Goal: Find specific page/section: Find specific page/section

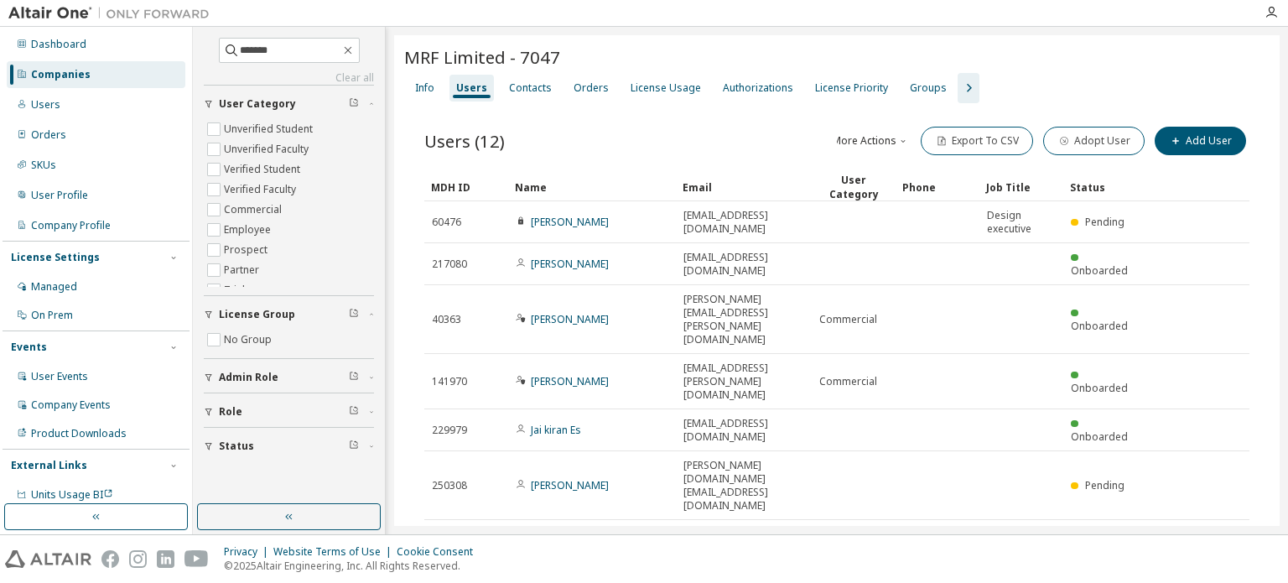
type input "*******"
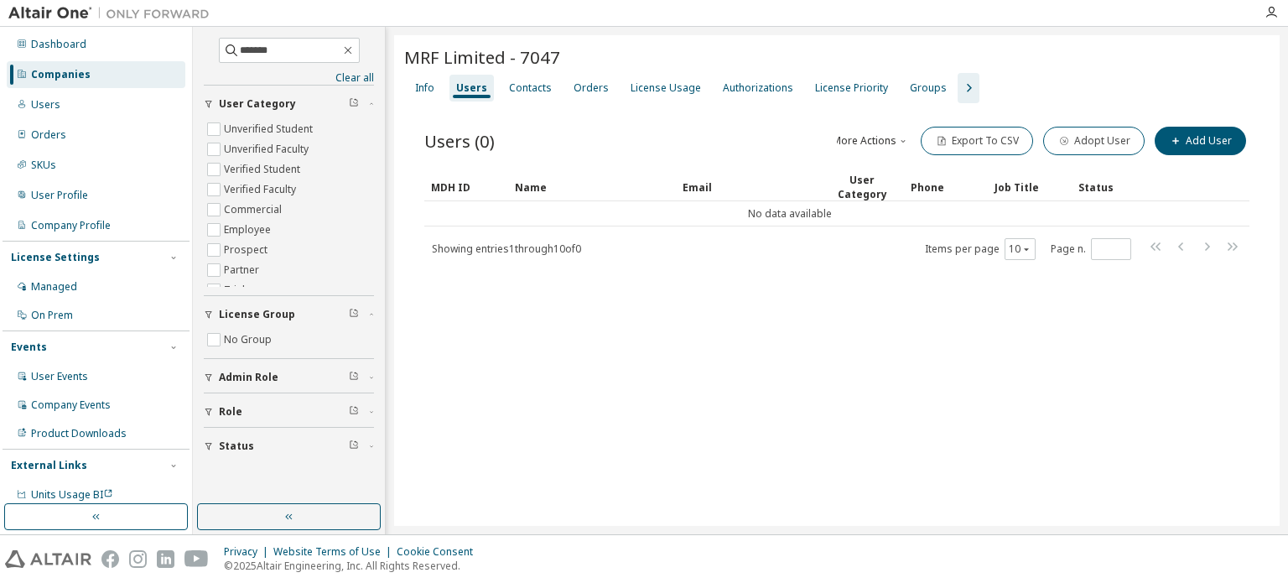
click at [64, 77] on div "Companies" at bounding box center [61, 74] width 60 height 13
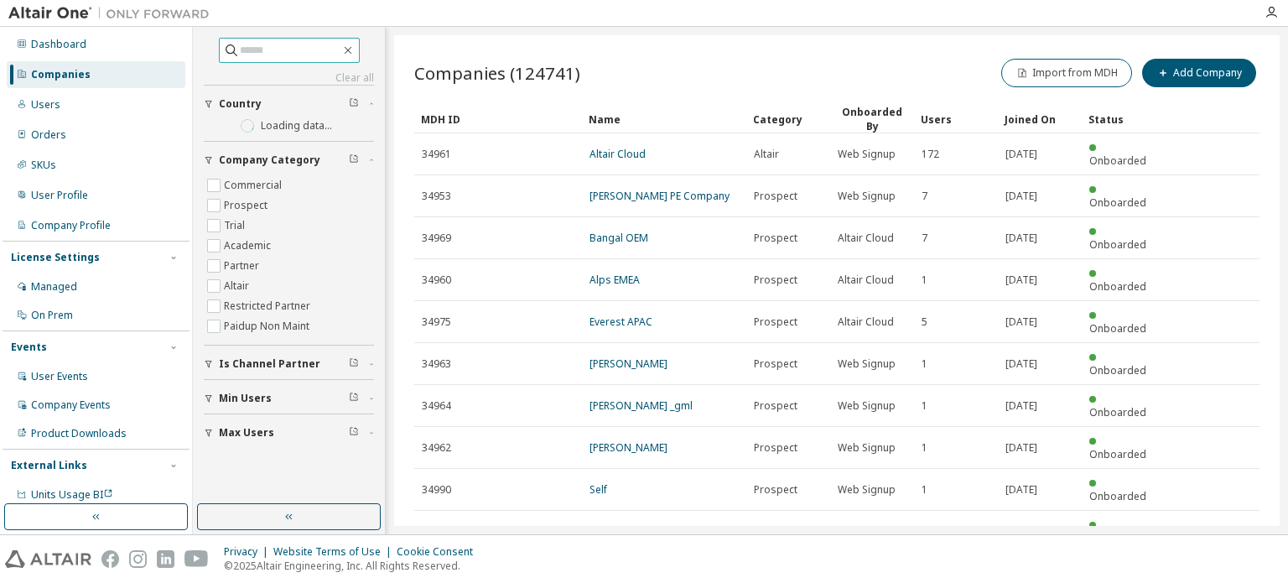
click at [302, 52] on input "text" at bounding box center [290, 50] width 101 height 17
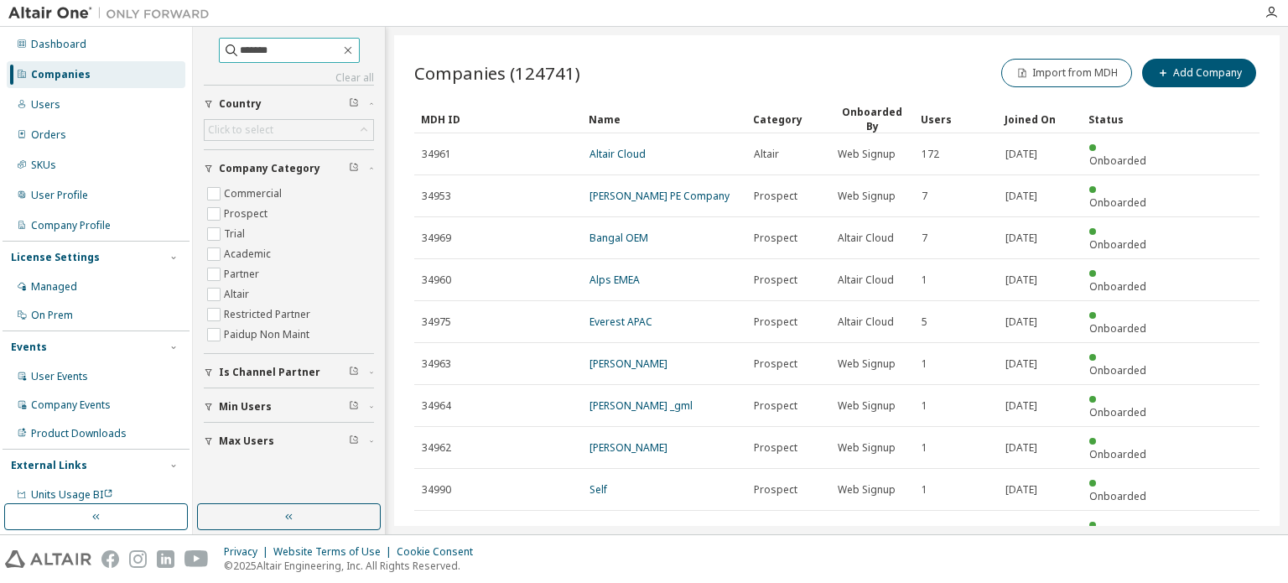
type input "*******"
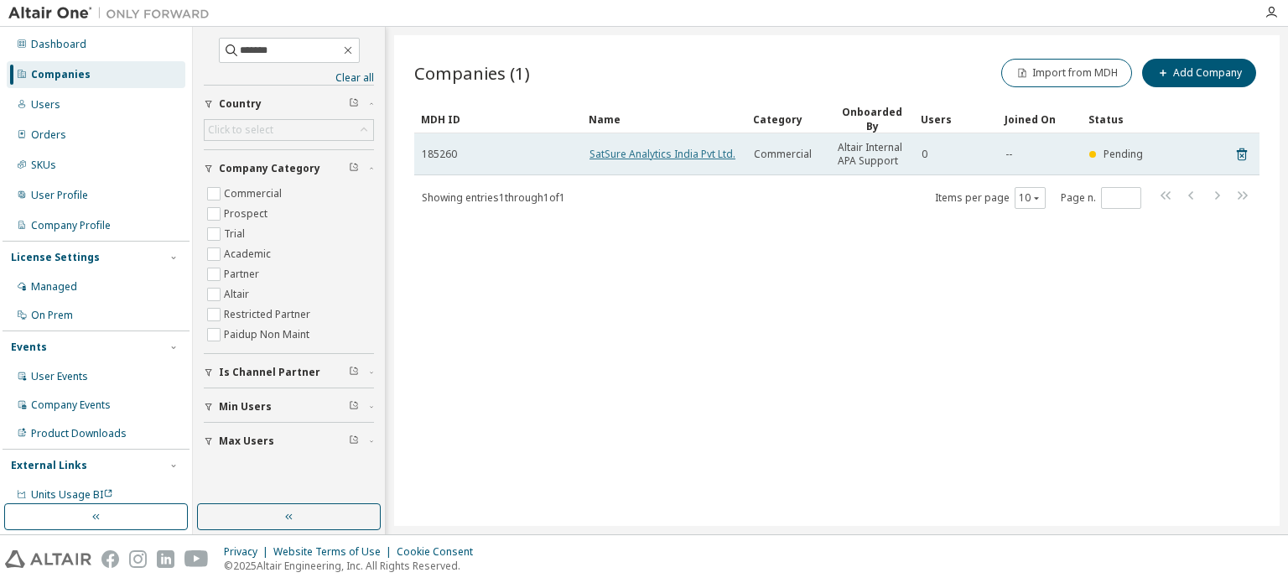
click at [670, 150] on link "SatSure Analytics India Pvt Ltd." at bounding box center [663, 154] width 146 height 14
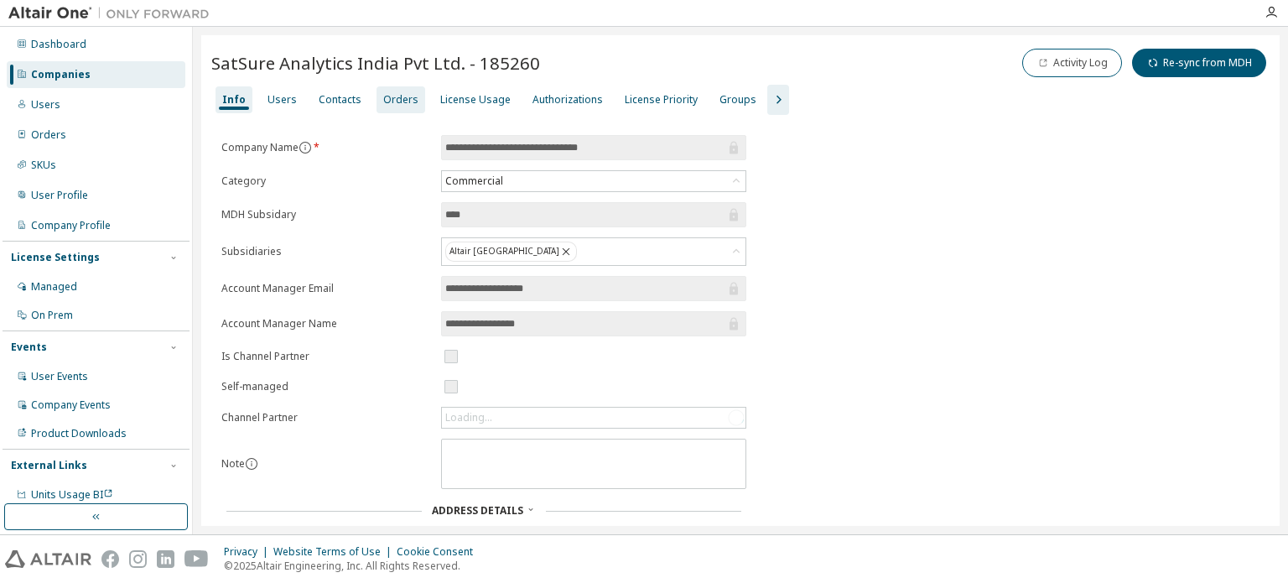
click at [389, 103] on div "Orders" at bounding box center [400, 99] width 35 height 13
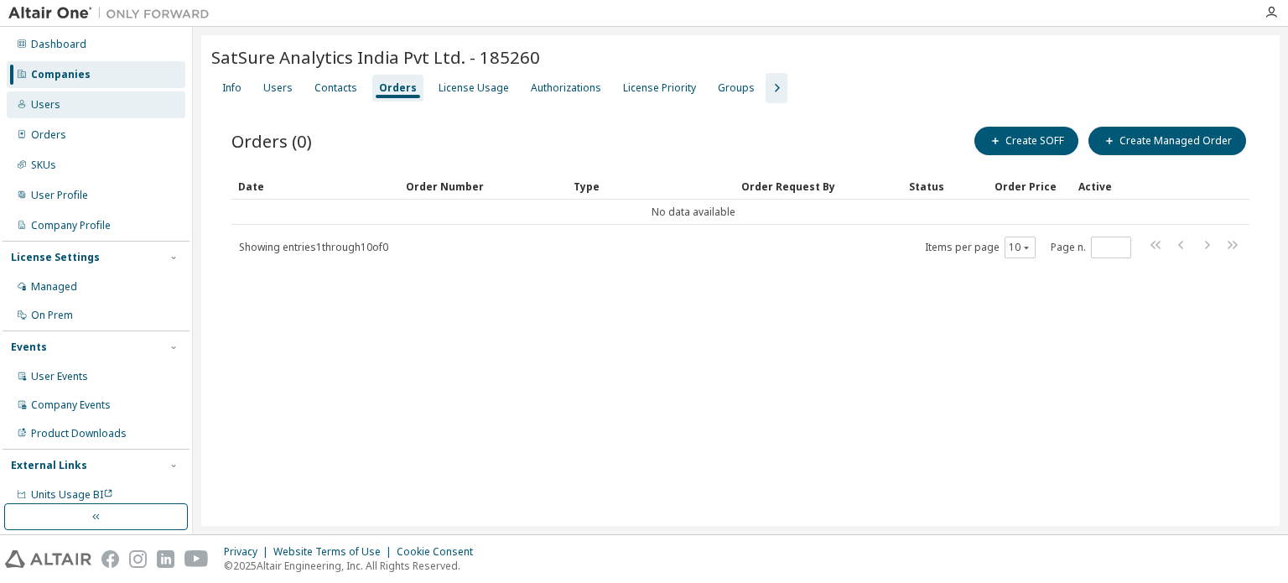
drag, startPoint x: 58, startPoint y: 73, endPoint x: 130, endPoint y: 91, distance: 74.3
click at [59, 73] on div "Companies" at bounding box center [61, 74] width 60 height 13
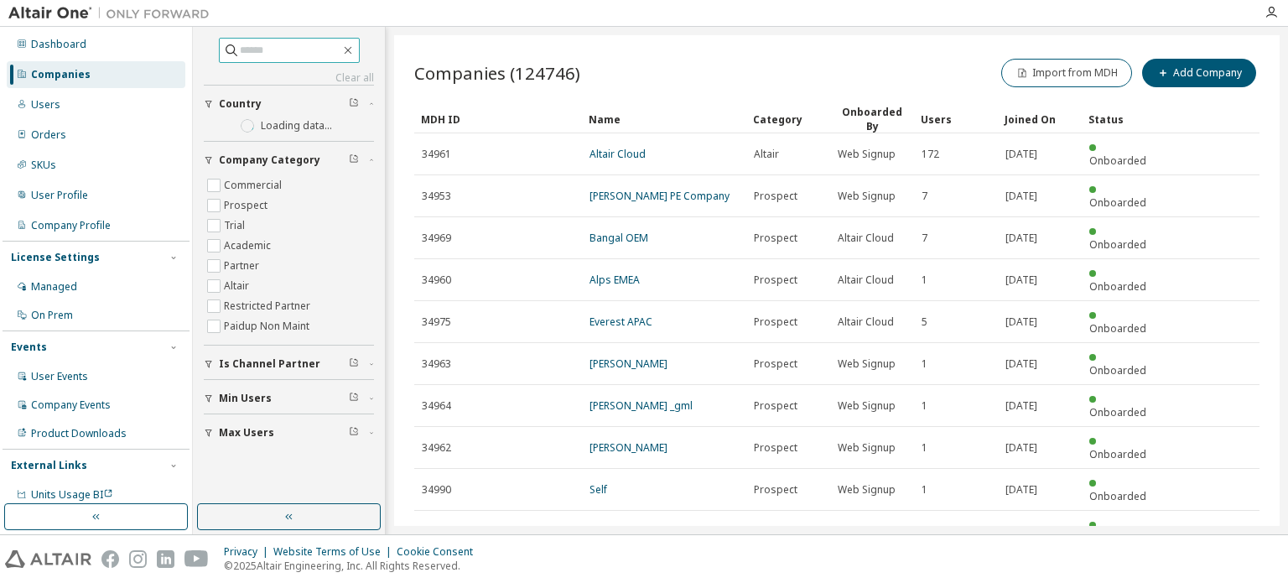
click at [304, 51] on input "text" at bounding box center [290, 50] width 101 height 17
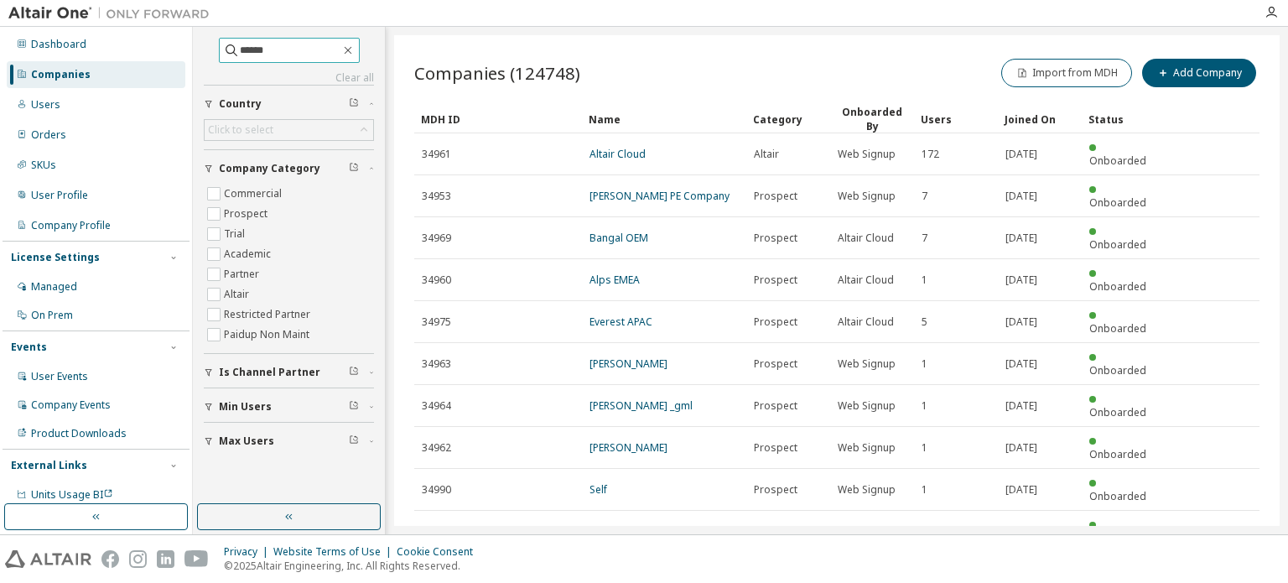
type input "******"
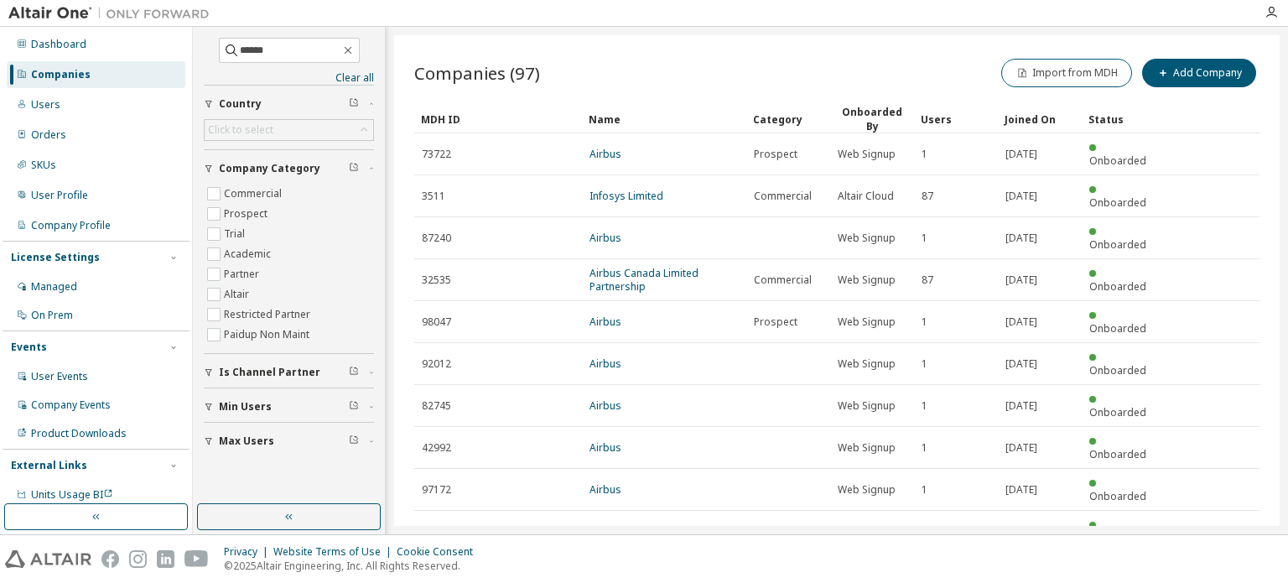
click at [1218, 563] on icon "button" at bounding box center [1217, 573] width 20 height 20
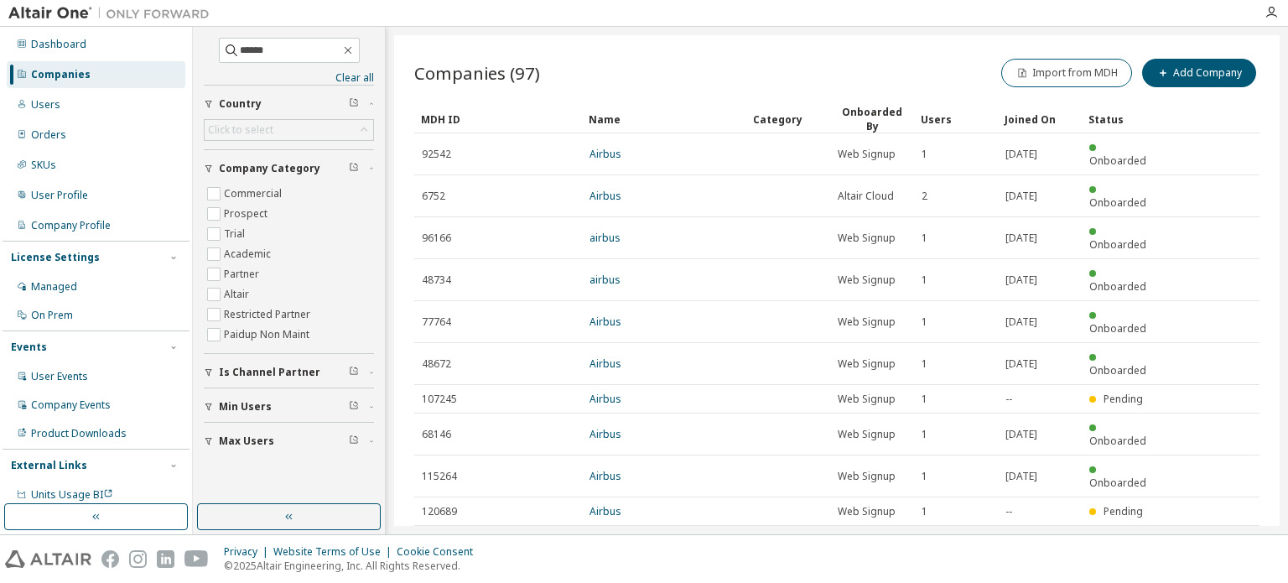
click at [1218, 536] on icon "button" at bounding box center [1217, 546] width 20 height 20
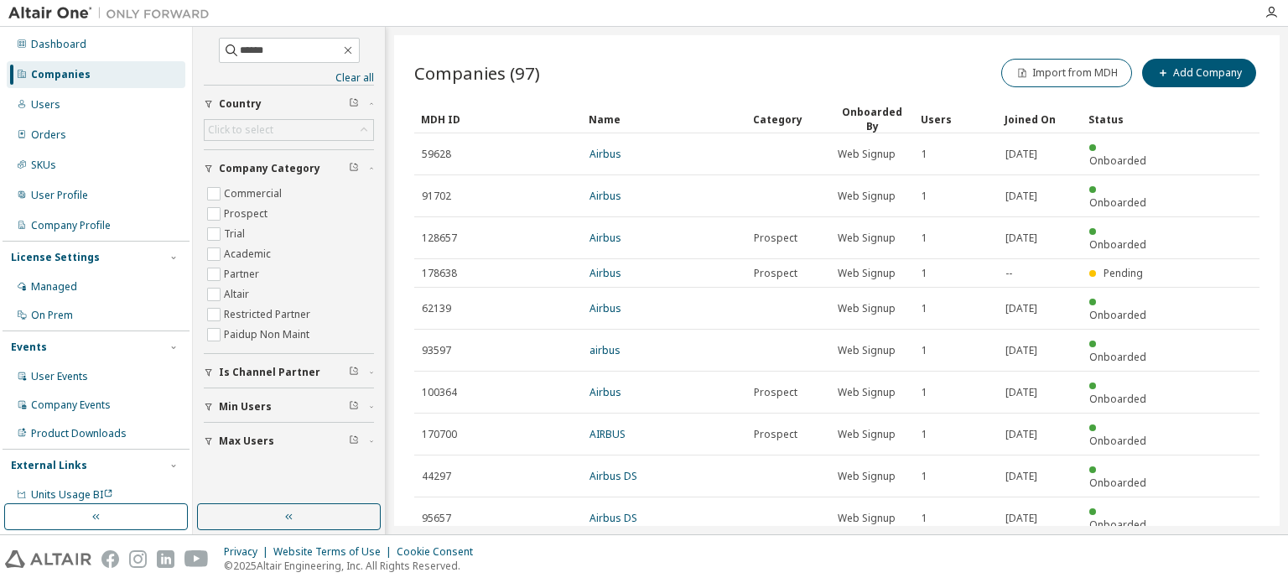
click at [1216, 549] on icon "button" at bounding box center [1217, 559] width 20 height 20
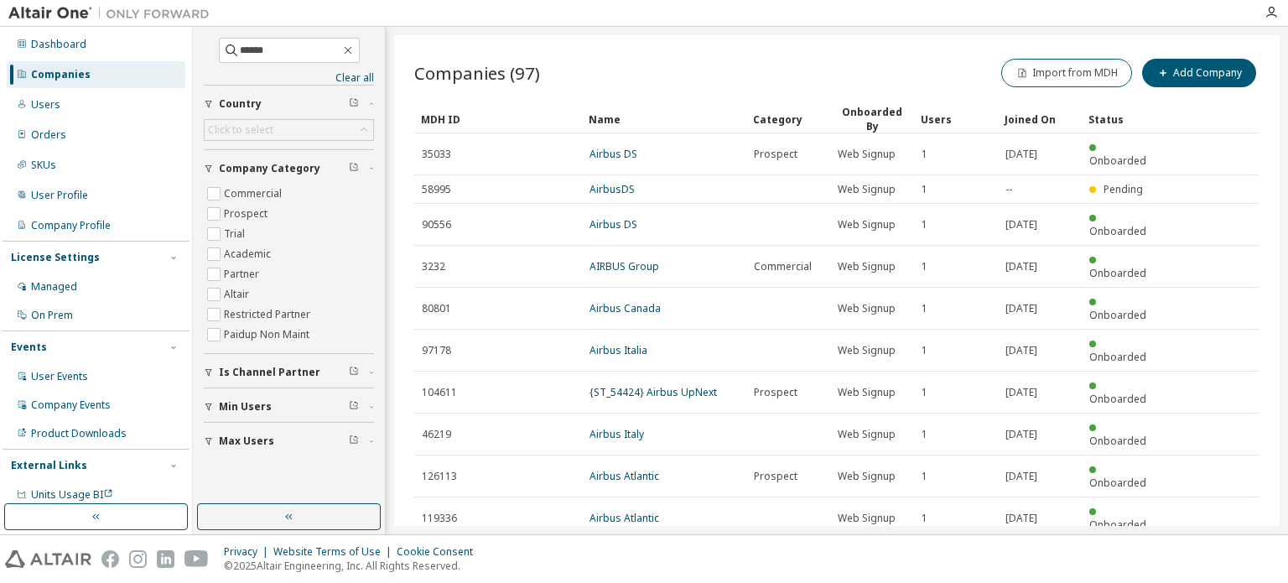
click at [1218, 549] on icon "button" at bounding box center [1217, 559] width 20 height 20
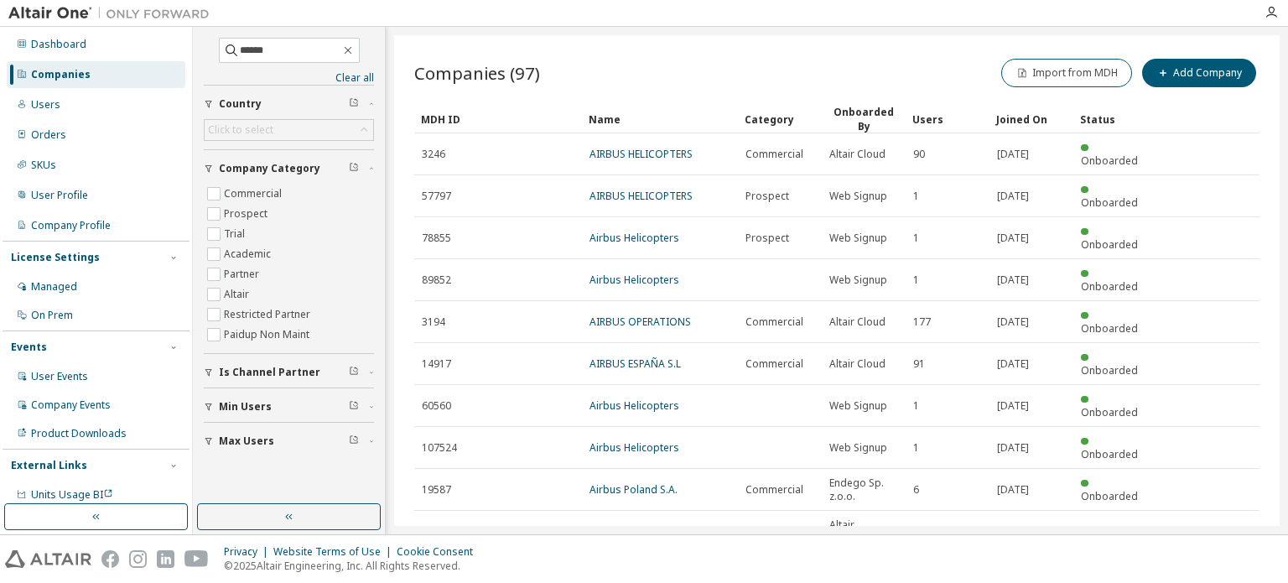
click at [1208, 576] on icon "button" at bounding box center [1217, 586] width 20 height 20
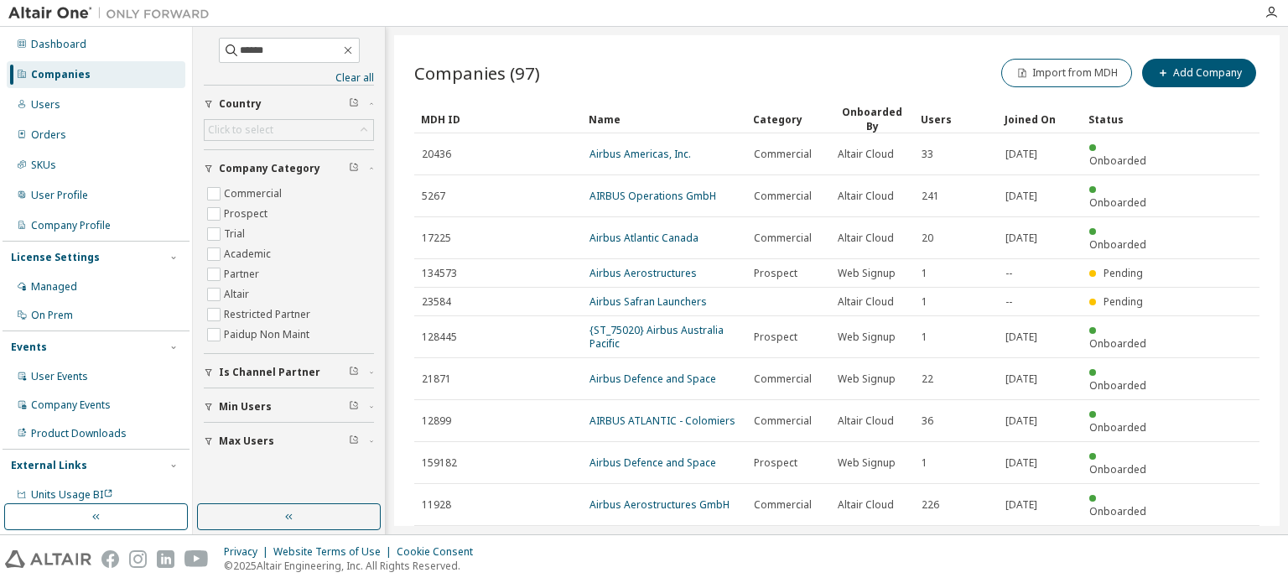
click at [1218, 536] on icon "button" at bounding box center [1217, 546] width 20 height 20
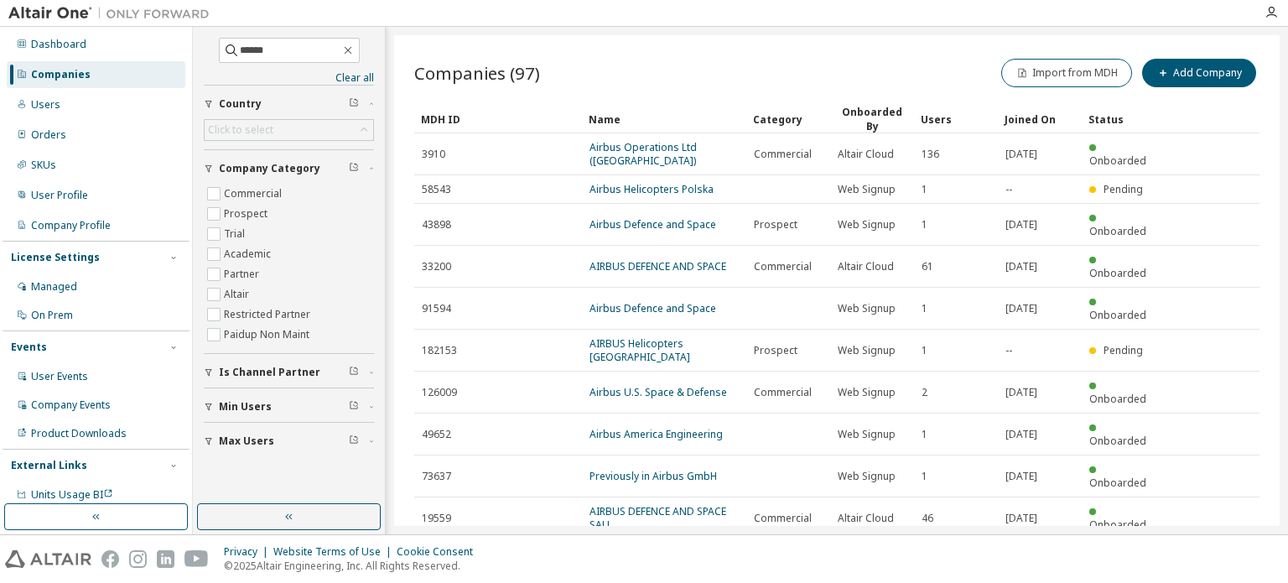
click at [1219, 549] on icon "button" at bounding box center [1217, 559] width 20 height 20
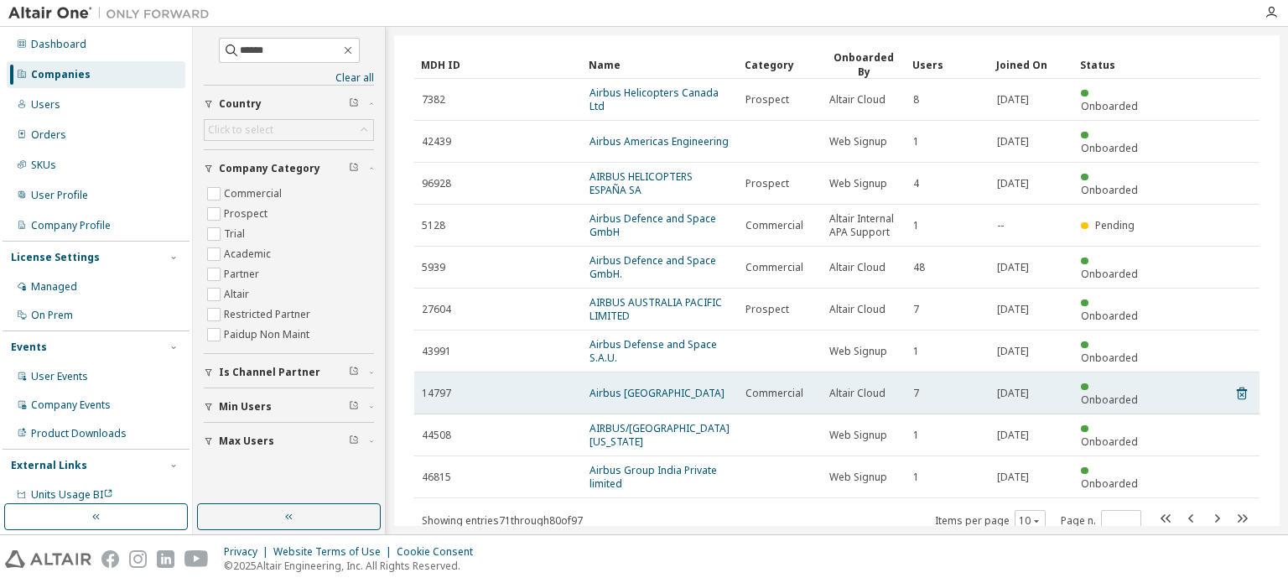
scroll to position [84, 0]
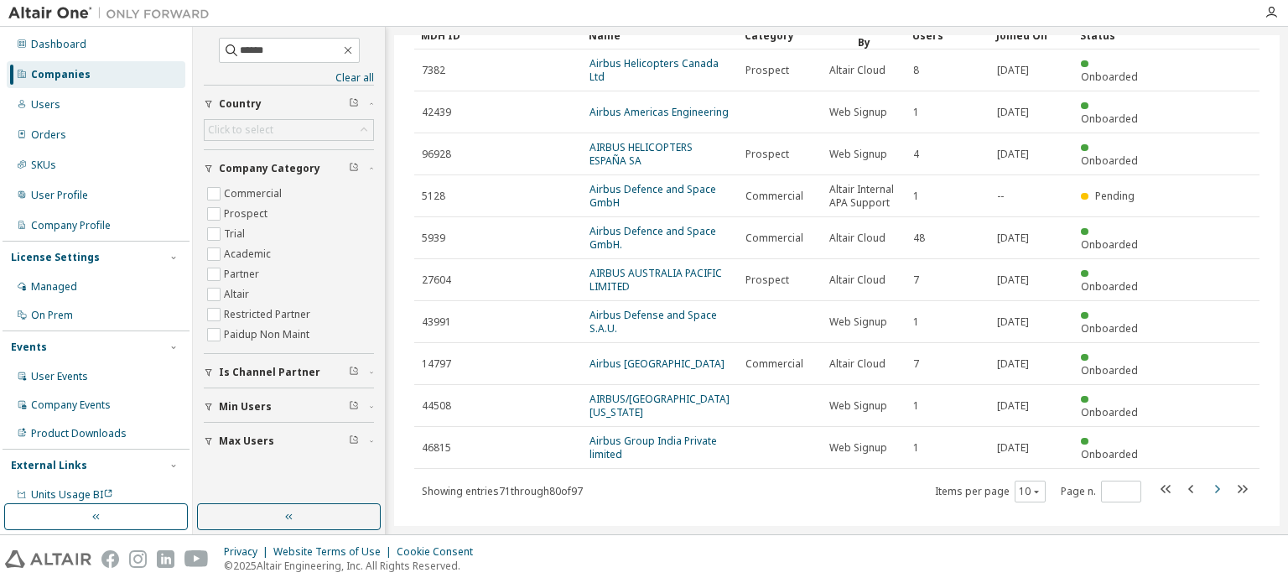
click at [1209, 479] on icon "button" at bounding box center [1217, 489] width 20 height 20
type input "*"
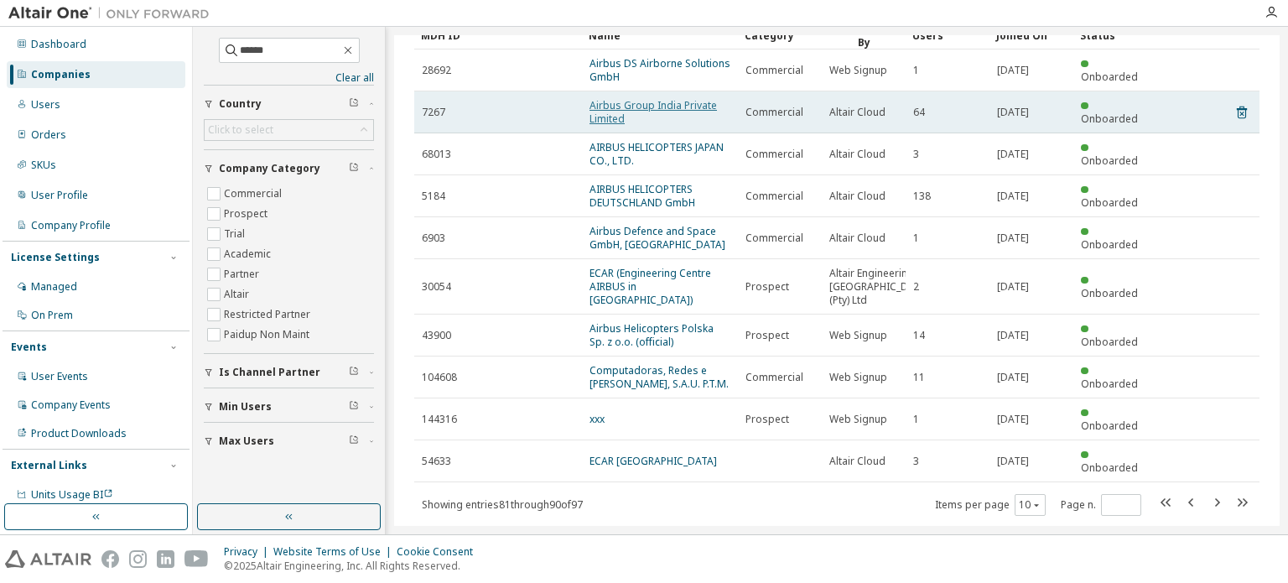
click at [682, 103] on link "Airbus Group India Private Limited" at bounding box center [653, 112] width 127 height 28
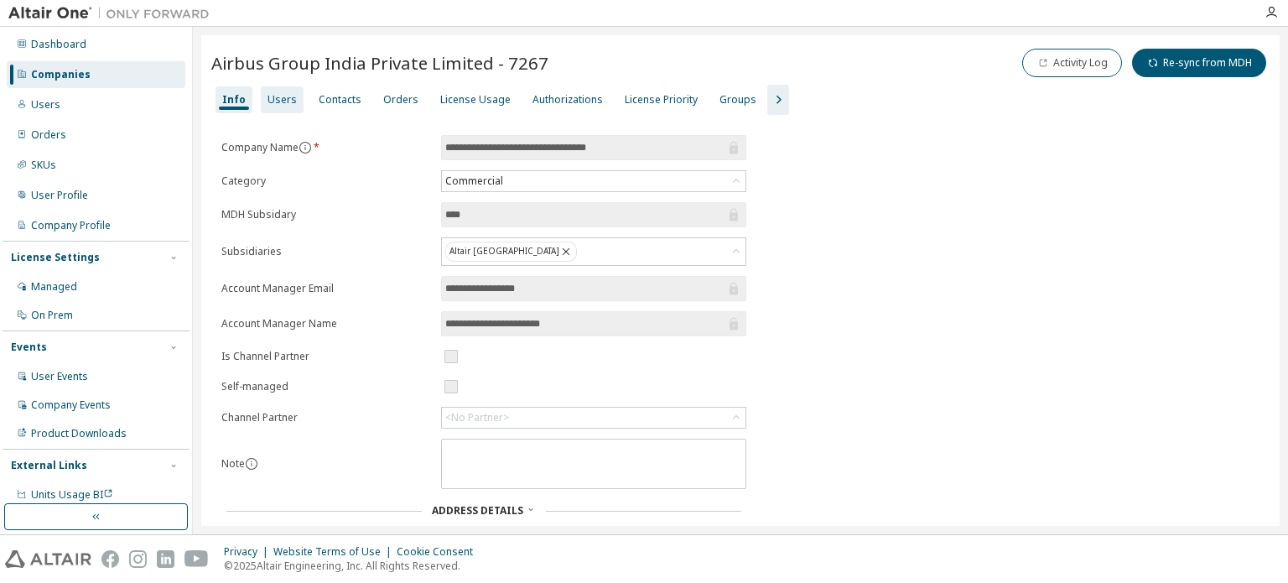
click at [281, 90] on div "Users" at bounding box center [282, 99] width 43 height 27
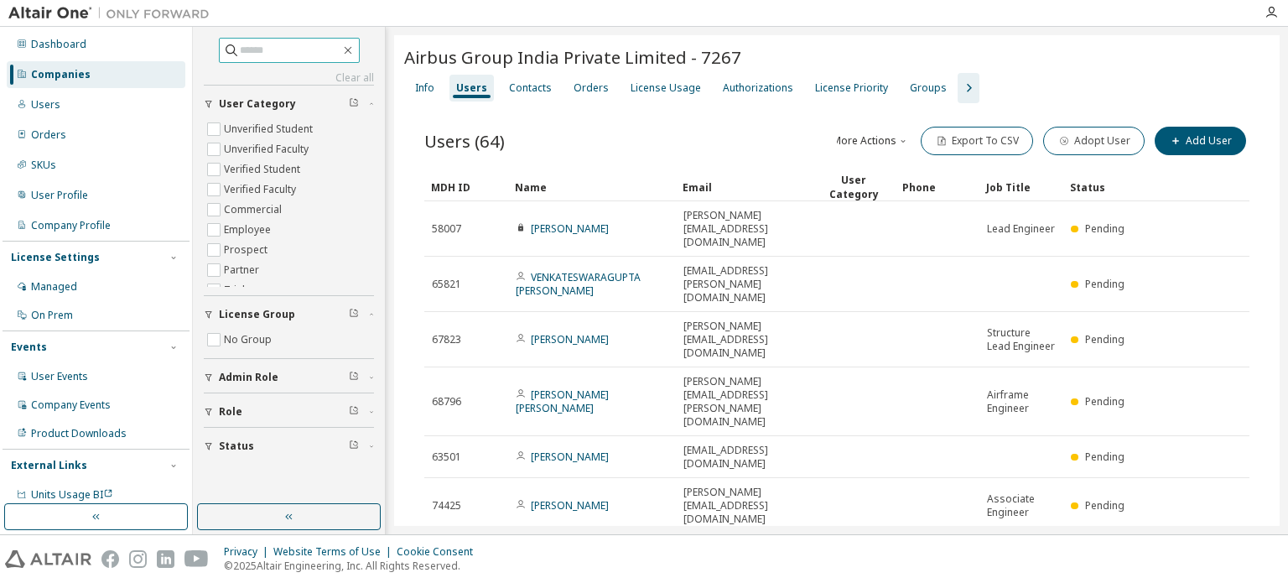
click at [278, 49] on input "text" at bounding box center [290, 50] width 101 height 17
type input "****"
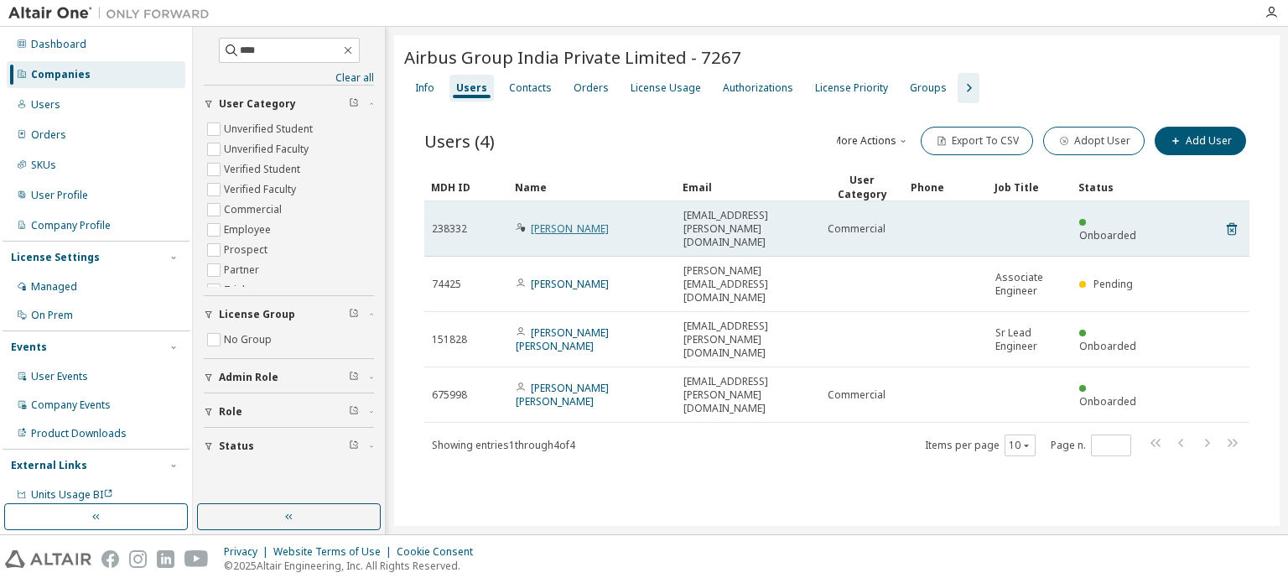
click at [576, 221] on link "[PERSON_NAME]" at bounding box center [570, 228] width 78 height 14
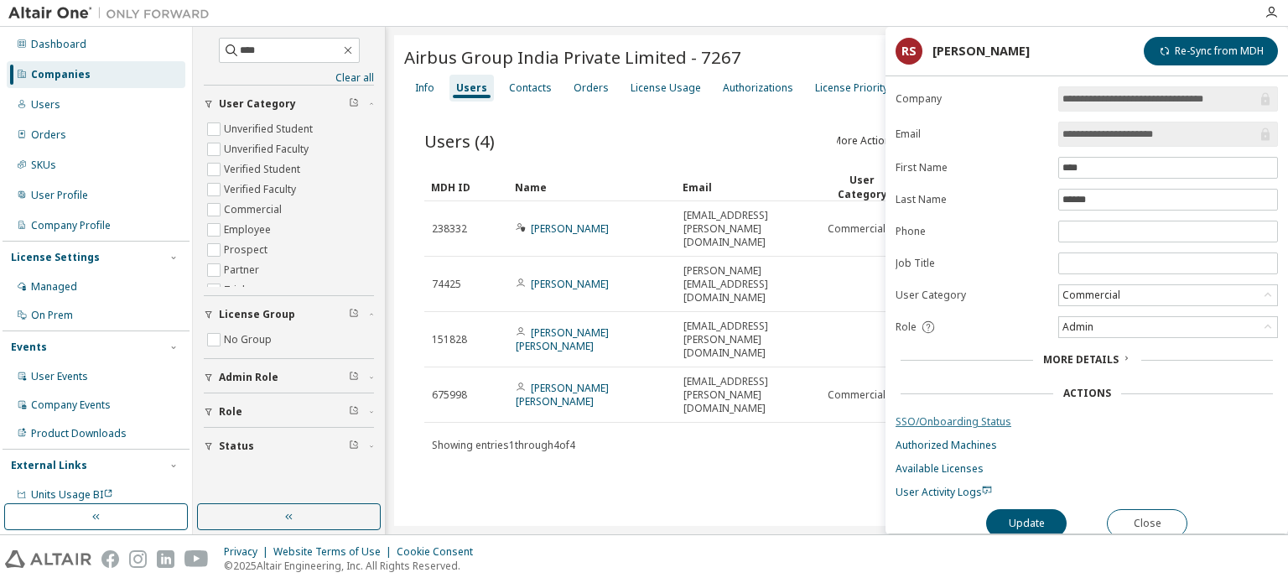
click at [963, 425] on link "SSO/Onboarding Status" at bounding box center [1087, 421] width 382 height 13
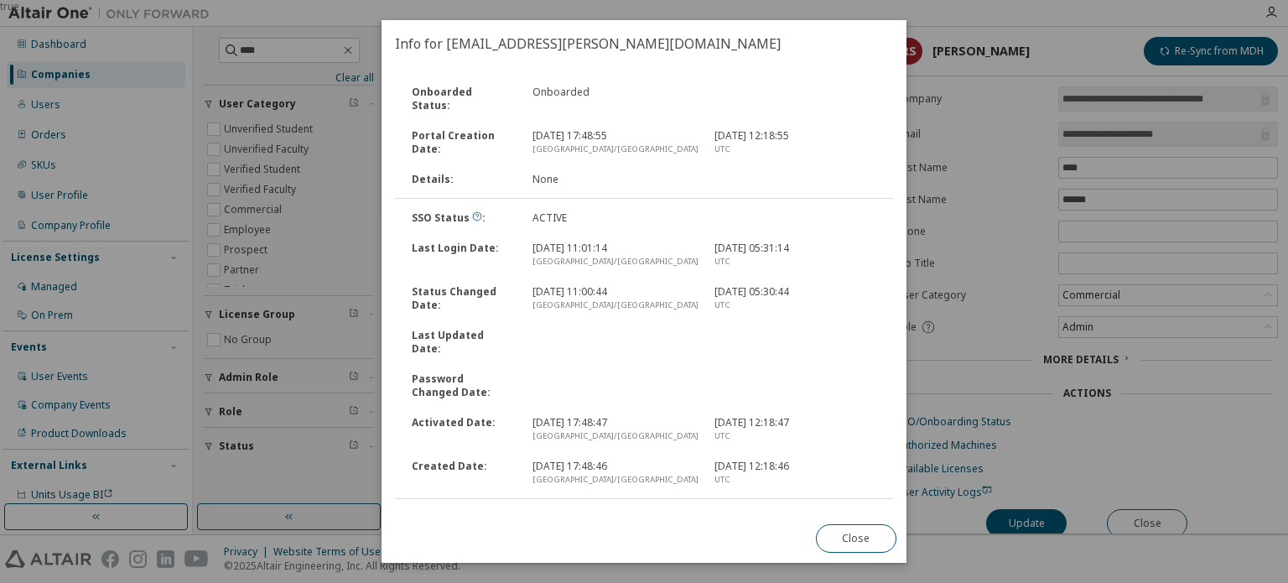
click at [445, 513] on link "Reset Password" at bounding box center [434, 520] width 78 height 14
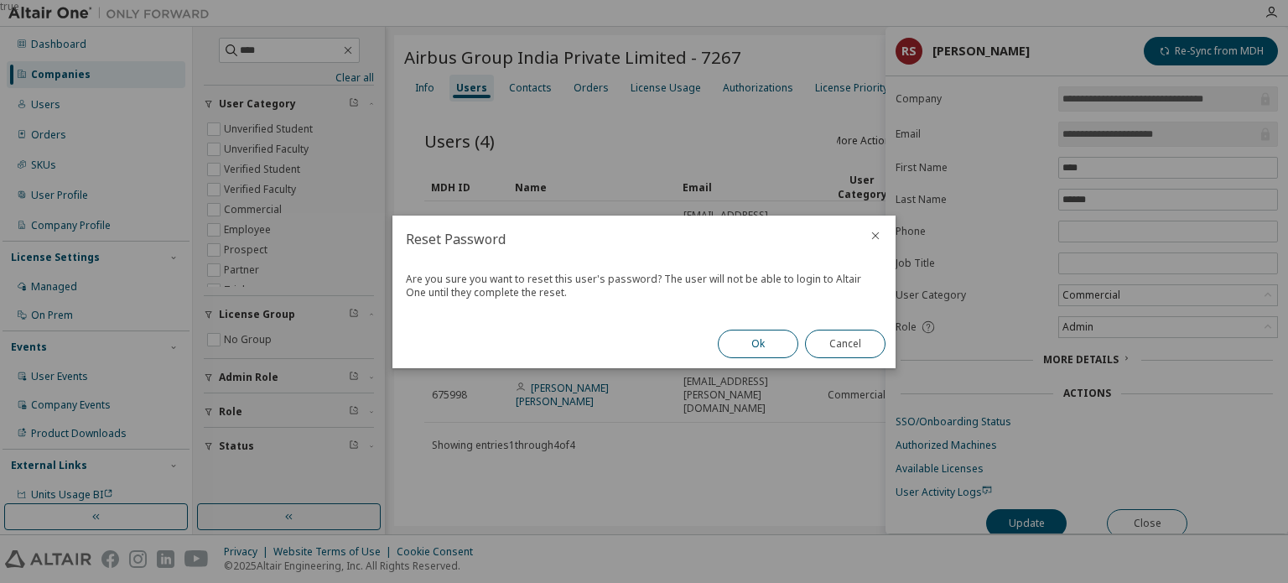
click at [755, 357] on button "Ok" at bounding box center [758, 344] width 81 height 29
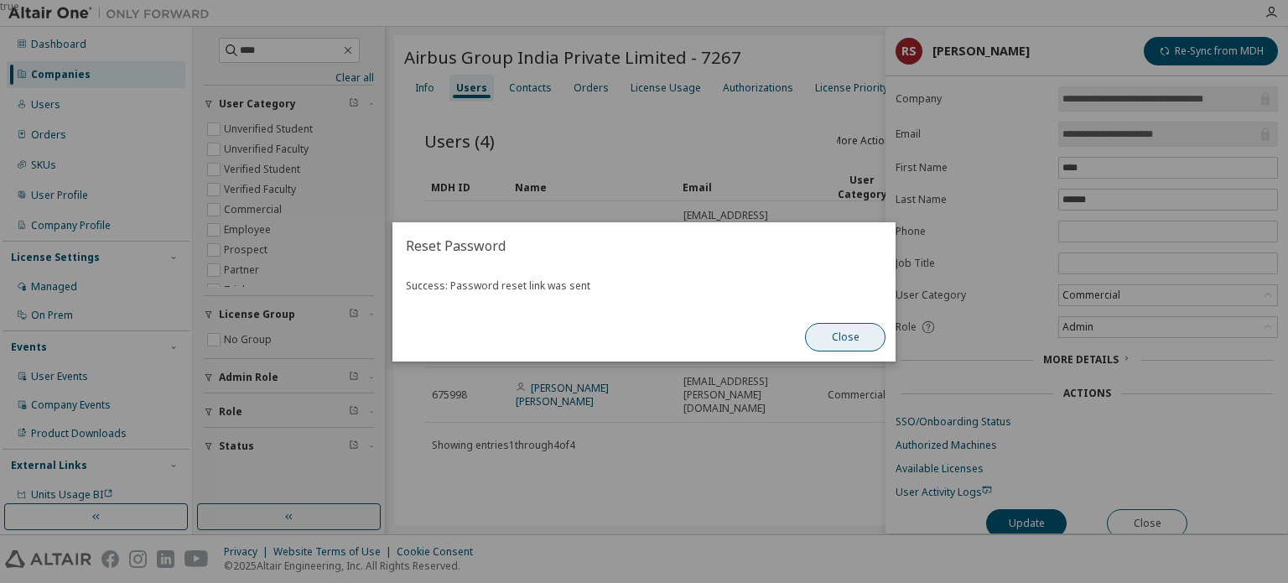
click at [832, 338] on button "Close" at bounding box center [845, 337] width 81 height 29
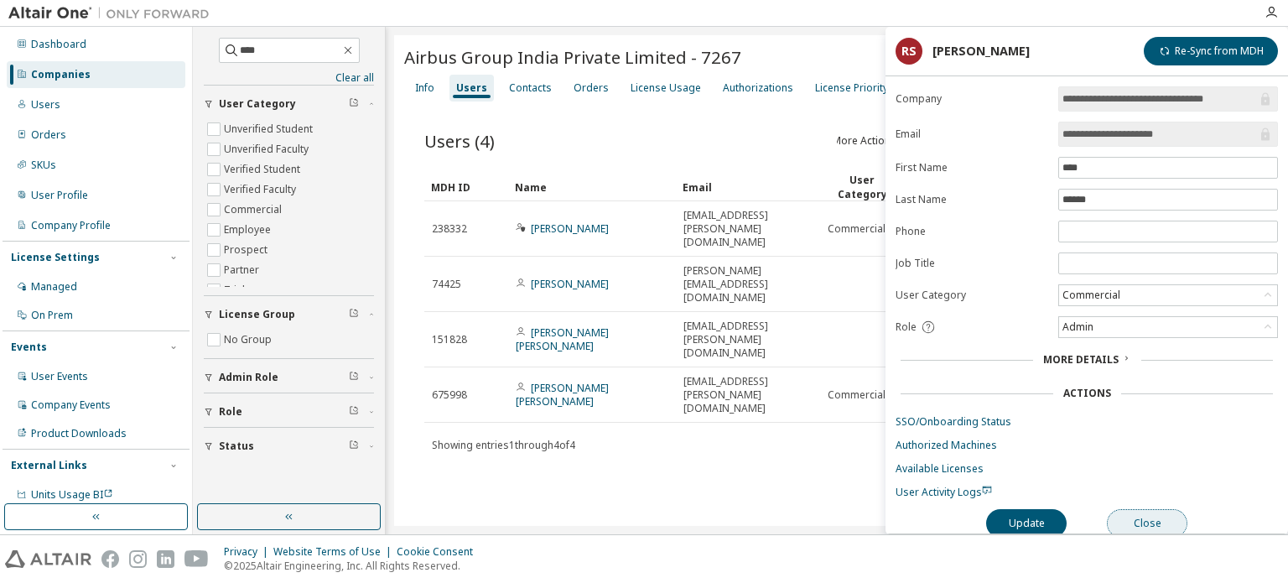
click at [1146, 524] on button "Close" at bounding box center [1147, 523] width 81 height 29
